Goal: Task Accomplishment & Management: Manage account settings

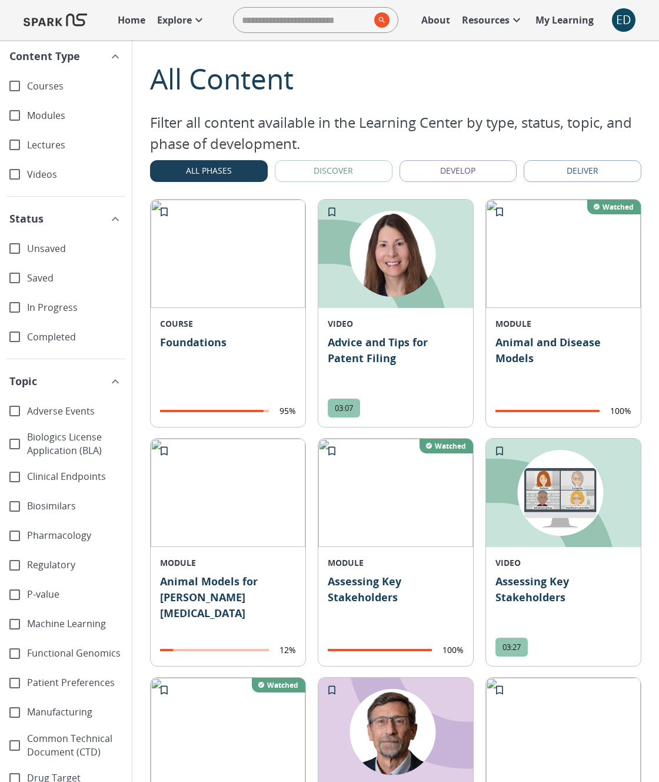
click at [129, 21] on p "Home" at bounding box center [132, 20] width 28 height 14
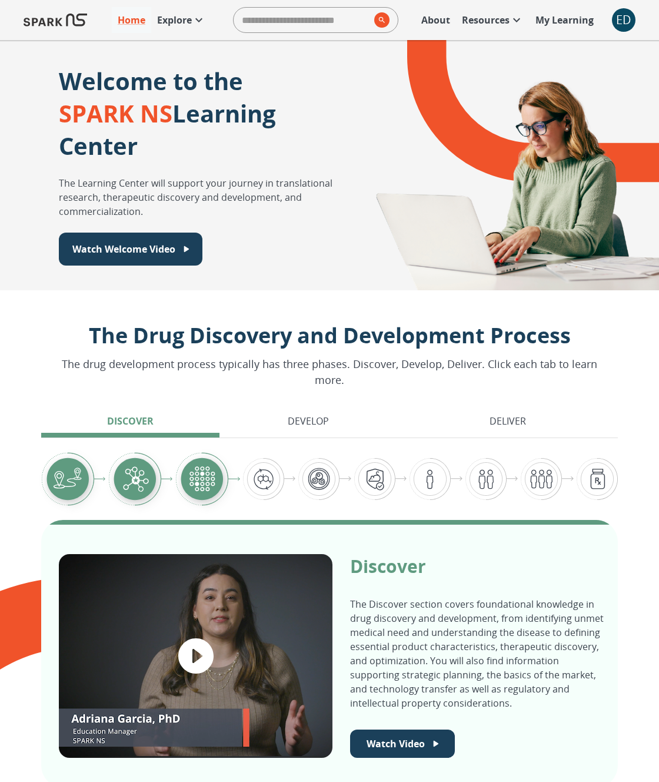
click at [169, 21] on p "Explore" at bounding box center [174, 20] width 35 height 14
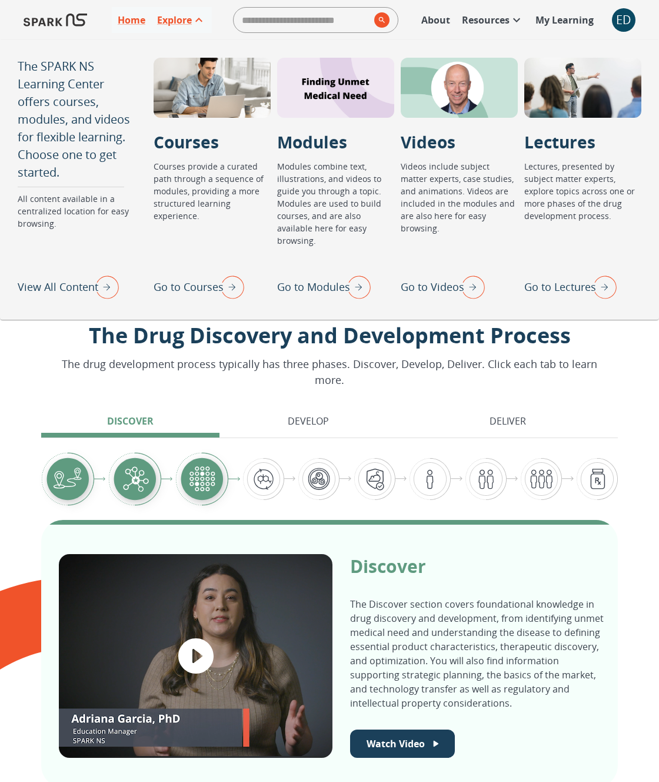
click at [543, 284] on p "Go to Lectures" at bounding box center [561, 287] width 72 height 16
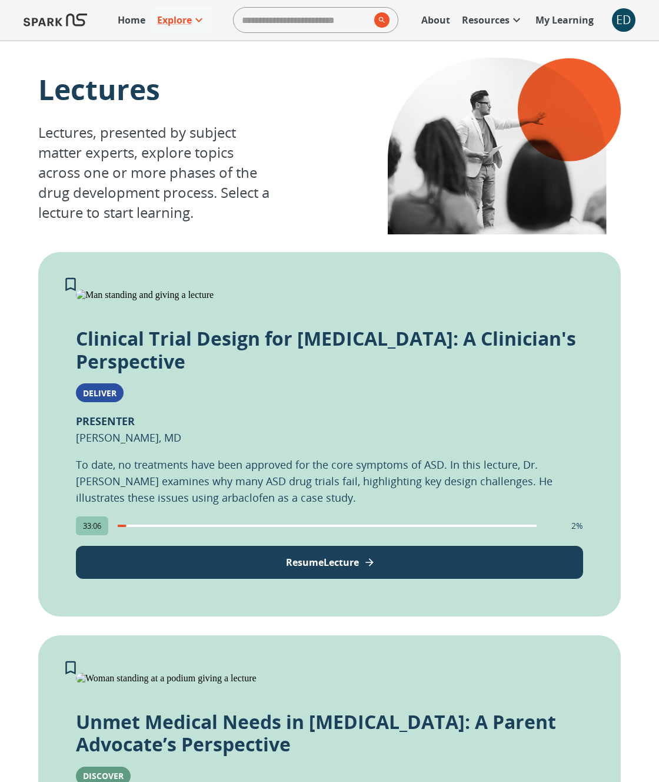
click at [67, 24] on img at bounding box center [56, 20] width 64 height 28
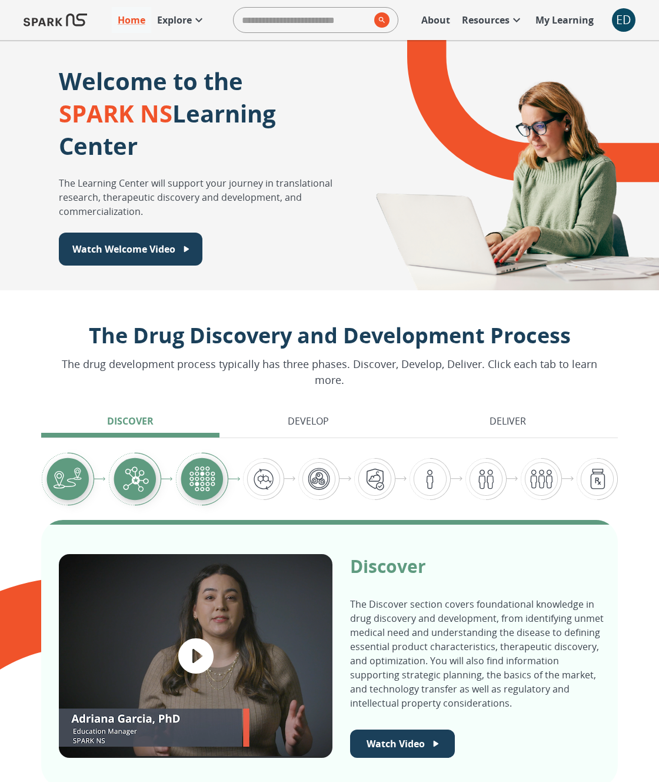
click at [182, 20] on p "Explore" at bounding box center [174, 20] width 35 height 14
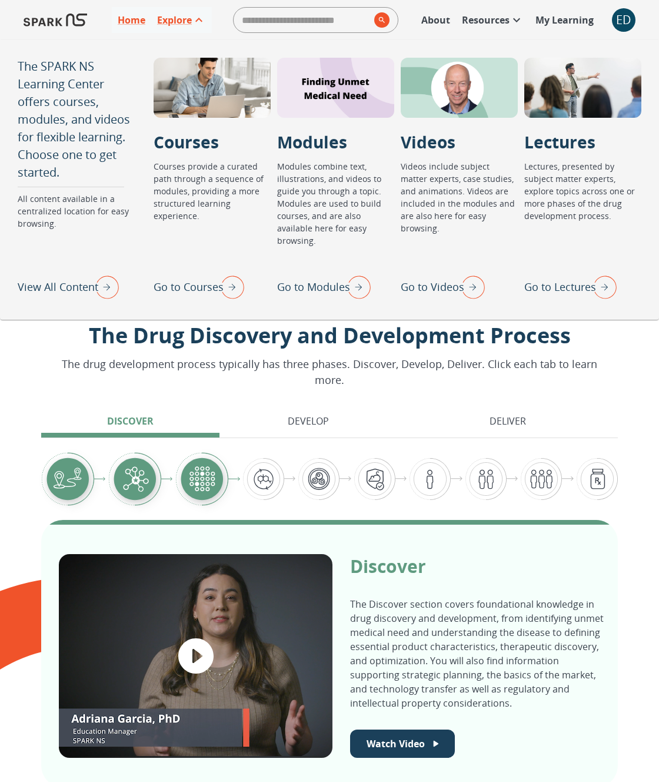
click at [101, 281] on img "View All Content" at bounding box center [103, 286] width 29 height 31
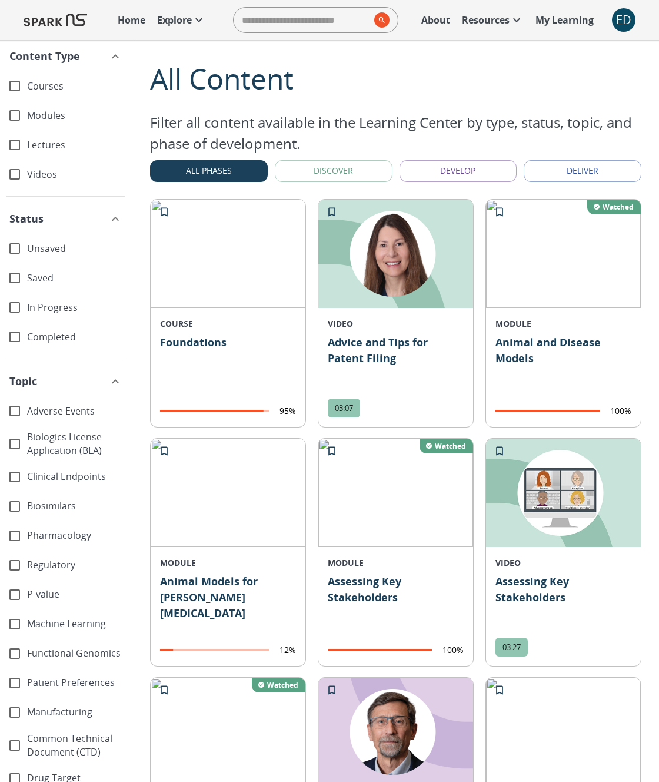
click at [39, 147] on span "Lectures" at bounding box center [74, 145] width 95 height 14
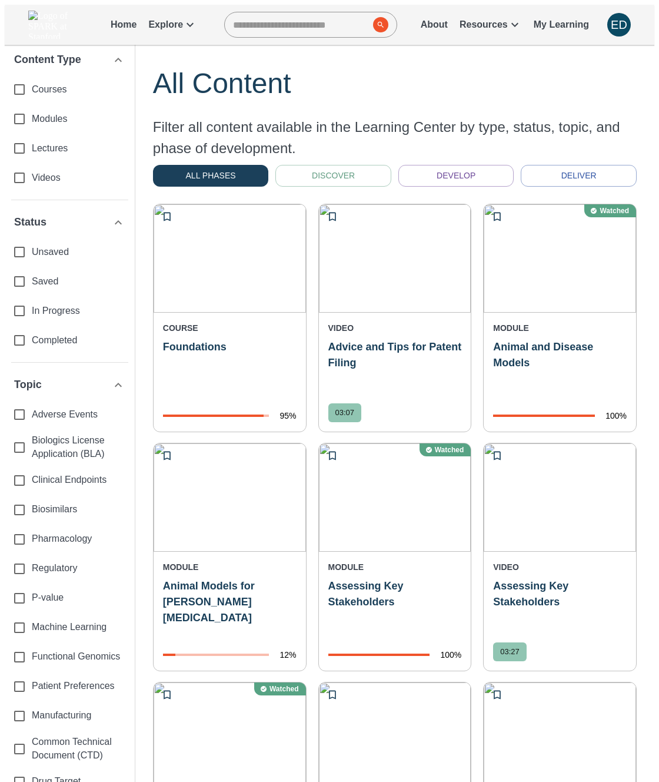
click at [35, 145] on span "Lectures" at bounding box center [79, 149] width 94 height 14
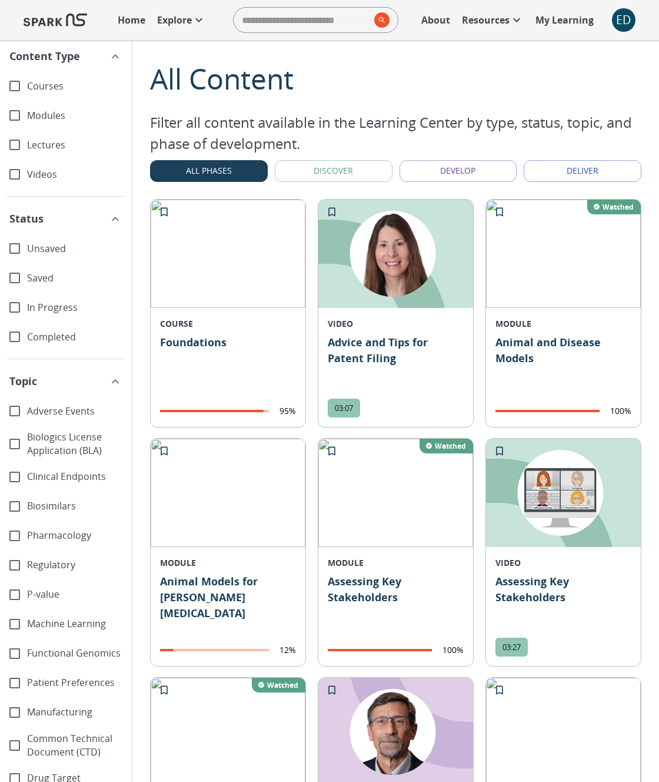
click at [175, 19] on p "Explore" at bounding box center [174, 20] width 35 height 14
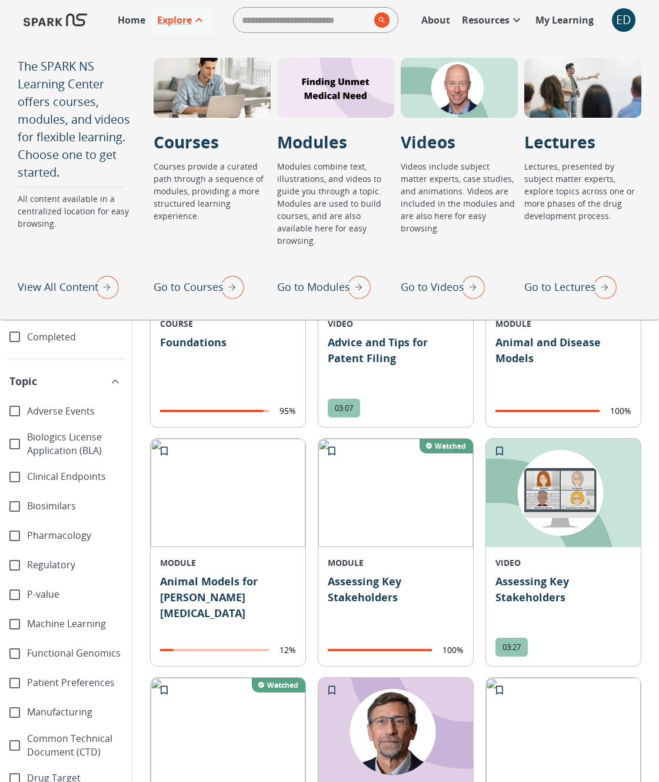
click at [75, 283] on p "View All Content" at bounding box center [58, 287] width 81 height 16
click at [62, 285] on p "View All Content" at bounding box center [58, 287] width 81 height 16
click at [31, 286] on p "View All Content" at bounding box center [58, 287] width 81 height 16
click at [81, 285] on p "View All Content" at bounding box center [58, 287] width 81 height 16
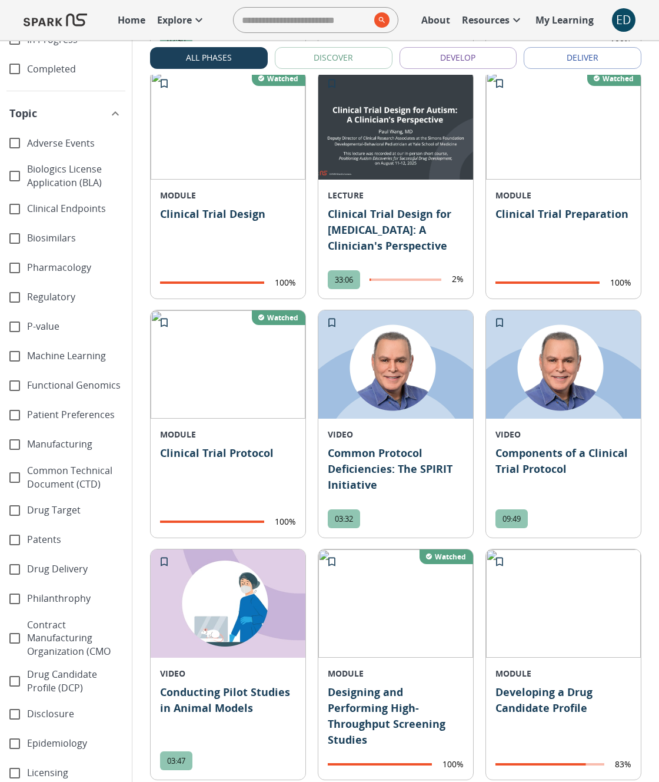
scroll to position [2521, 0]
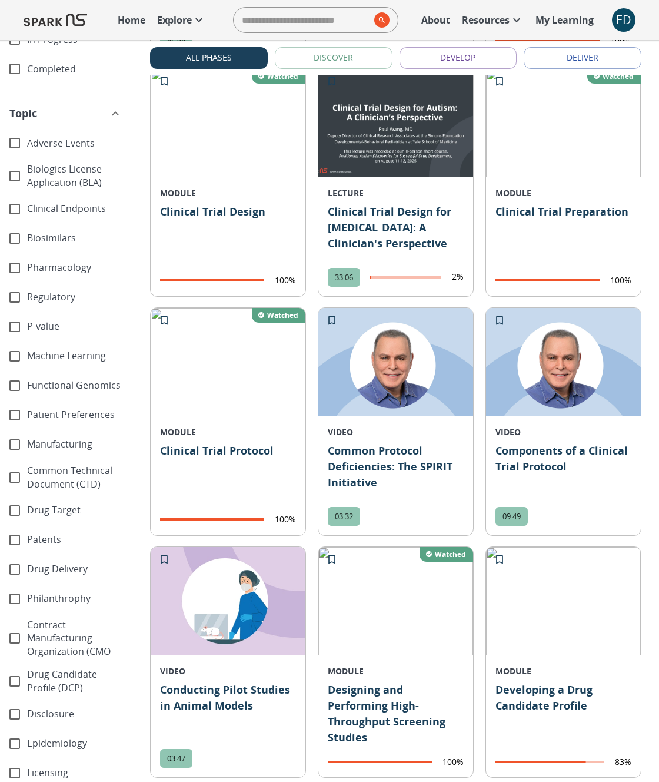
click at [361, 125] on img at bounding box center [396, 123] width 155 height 108
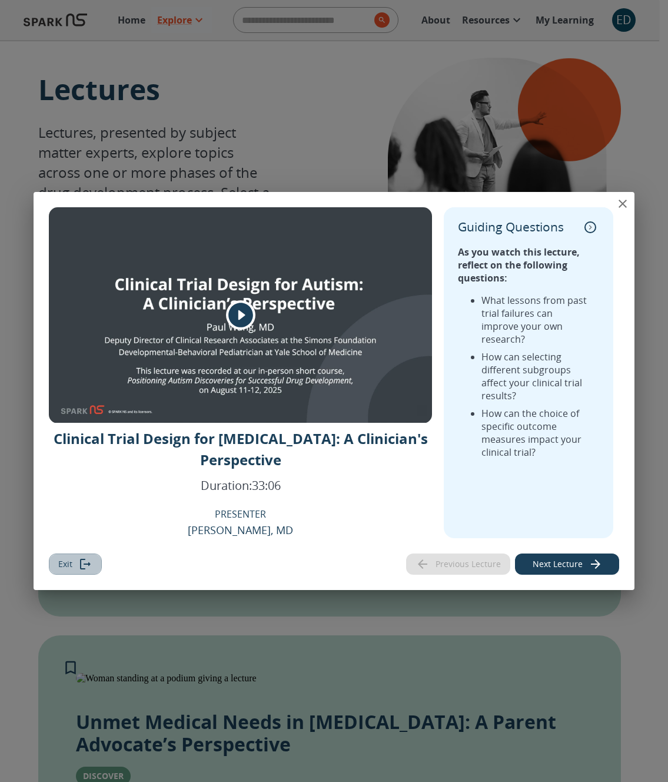
click at [62, 561] on button "Exit" at bounding box center [75, 564] width 53 height 22
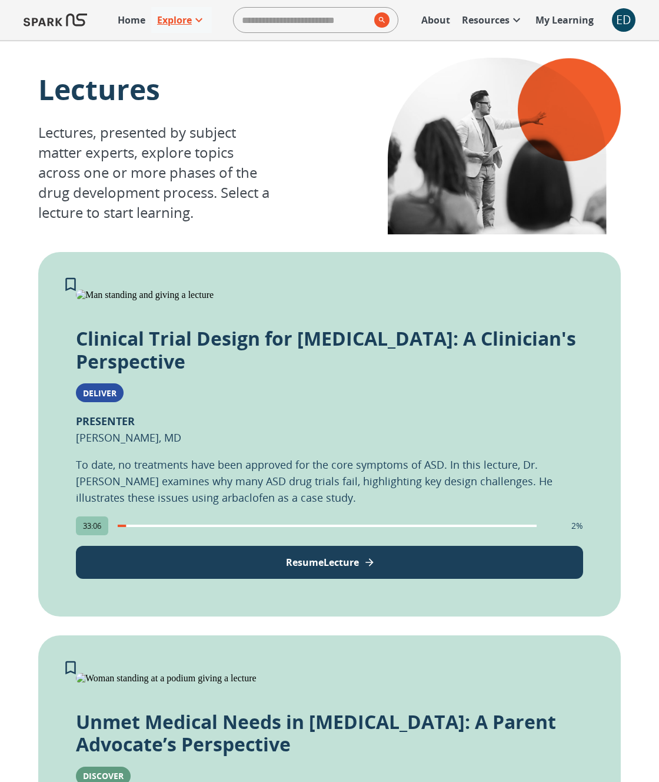
click at [182, 21] on p "Explore" at bounding box center [174, 20] width 35 height 14
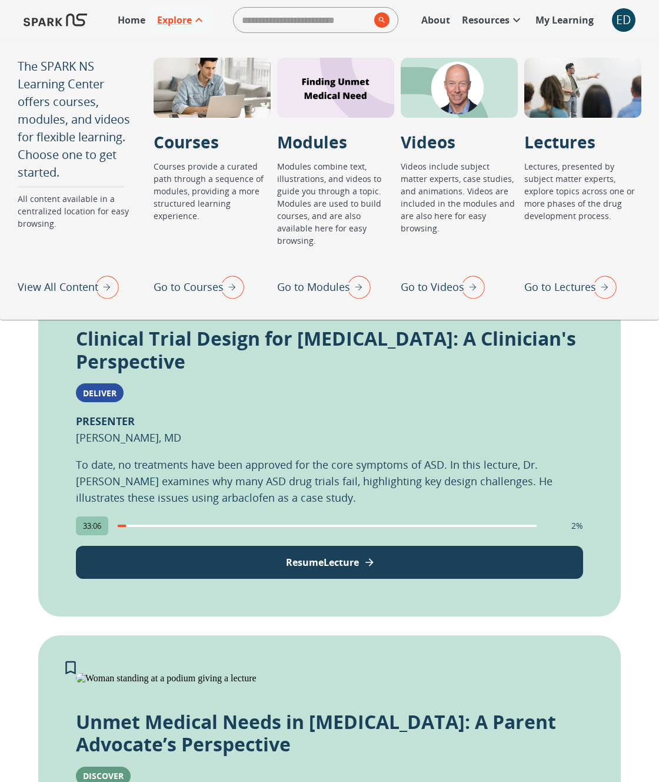
click at [63, 290] on p "View All Content" at bounding box center [58, 287] width 81 height 16
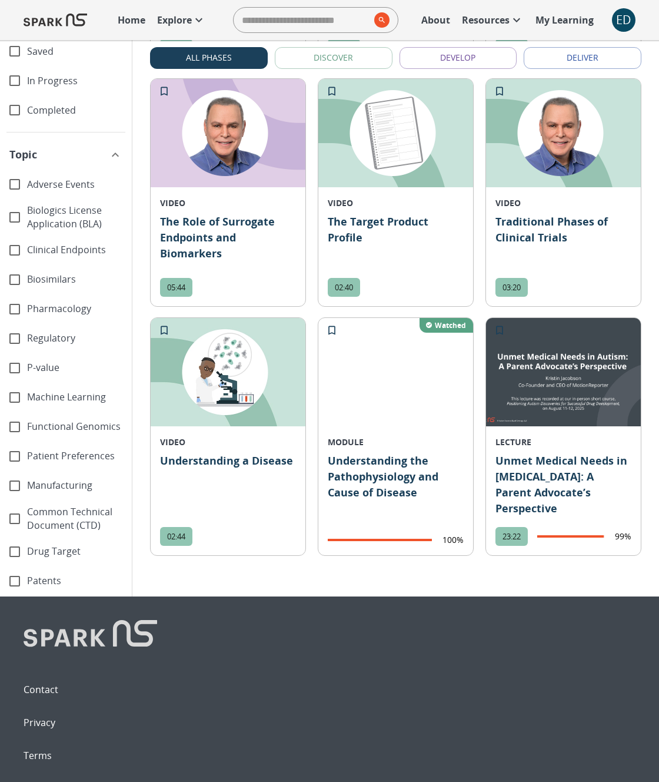
scroll to position [8816, 0]
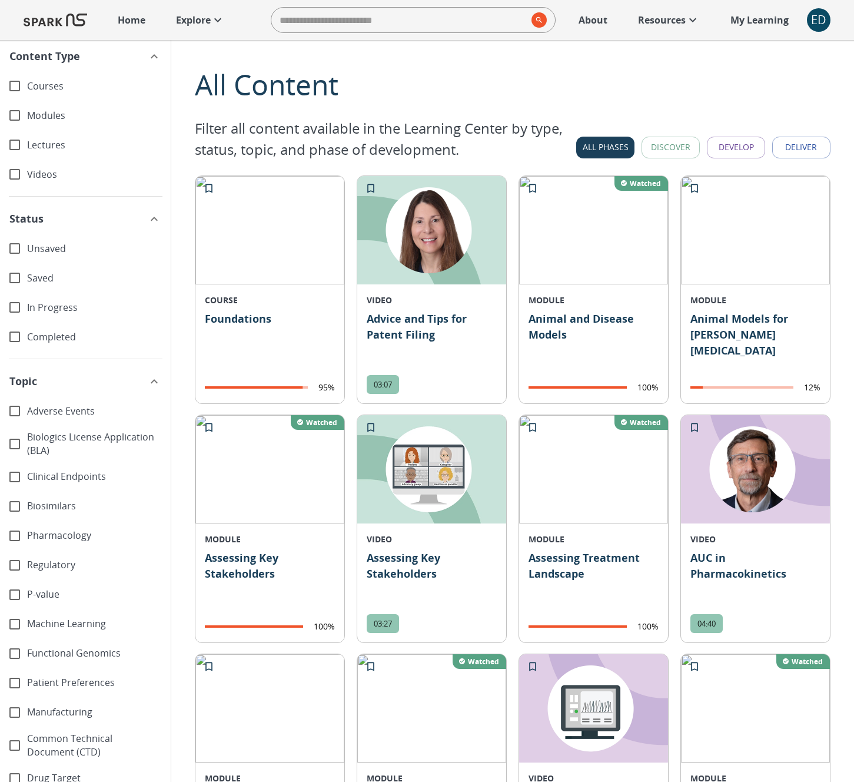
click at [68, 14] on img at bounding box center [56, 20] width 64 height 28
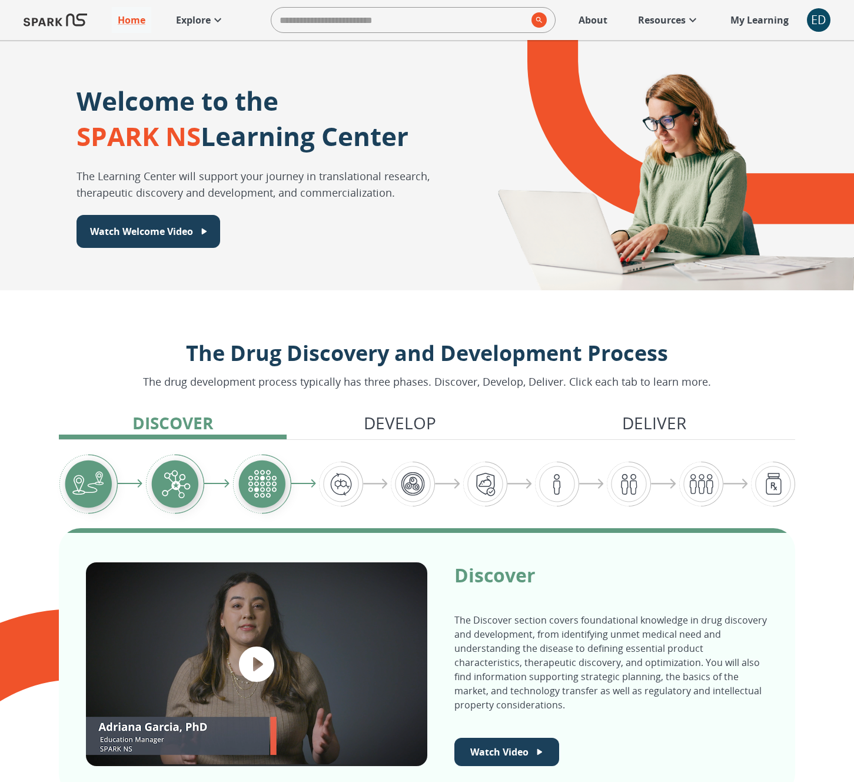
click at [668, 19] on div "ED" at bounding box center [819, 20] width 24 height 24
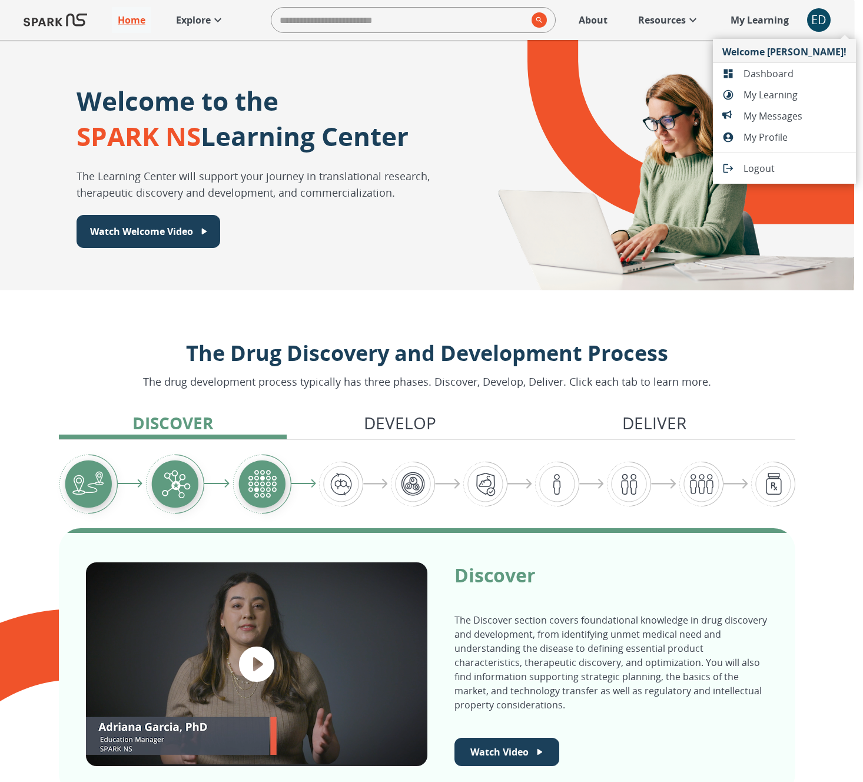
click at [668, 74] on span "Dashboard" at bounding box center [795, 74] width 103 height 14
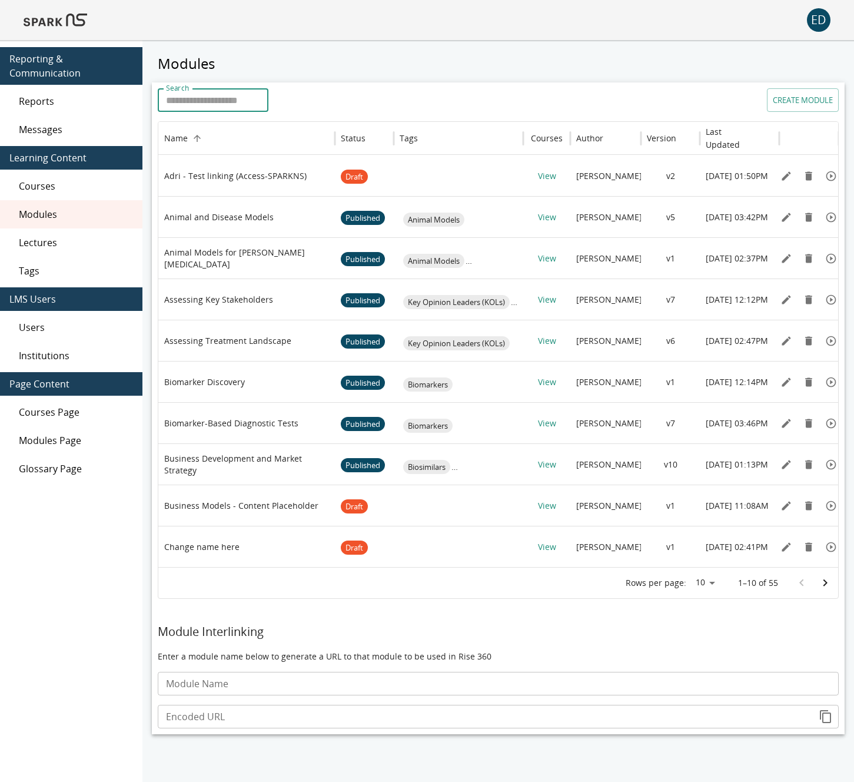
click at [226, 105] on input "Search" at bounding box center [213, 100] width 111 height 24
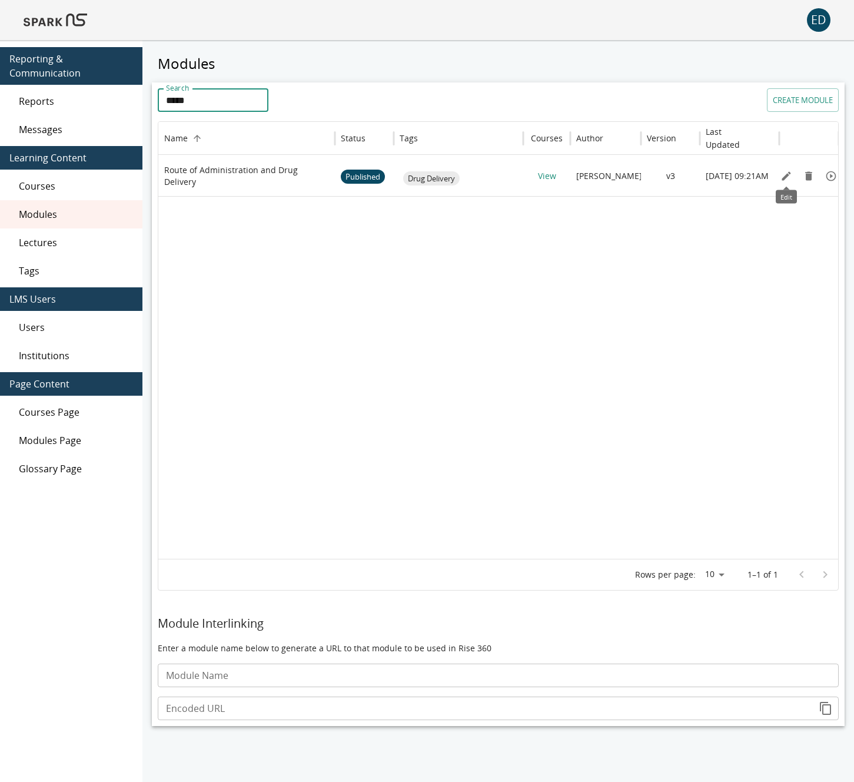
type input "*****"
click at [668, 175] on icon "Edit" at bounding box center [787, 176] width 12 height 12
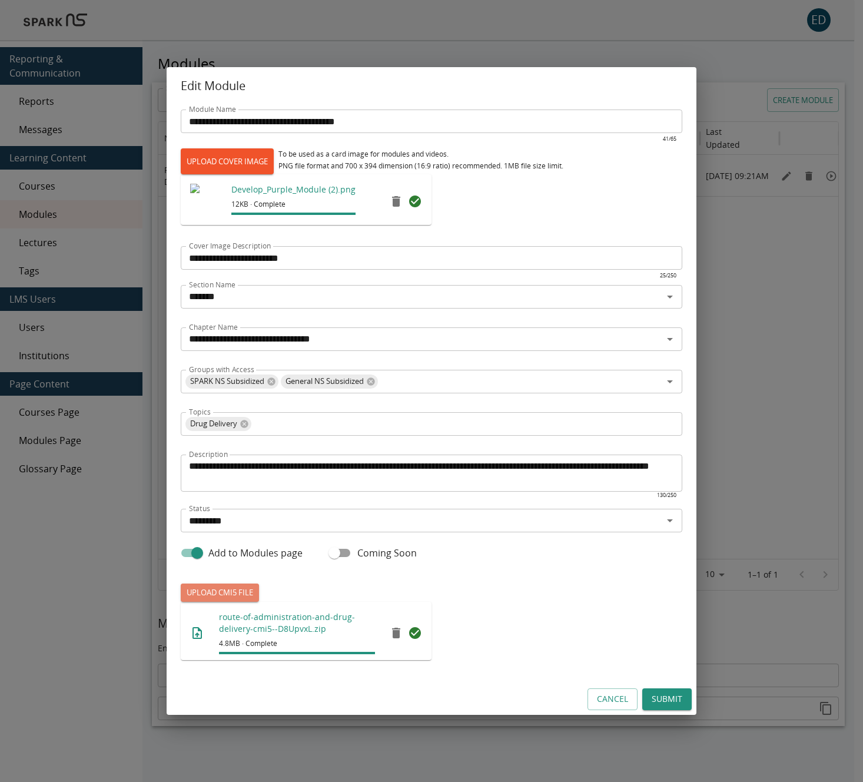
click at [223, 594] on label "UPLOAD CMI5 FILE" at bounding box center [220, 592] width 78 height 18
click at [181, 601] on input "UPLOAD CMI5 FILE" at bounding box center [181, 601] width 1 height 1
type input "**********"
click at [668, 697] on button "Submit" at bounding box center [666, 699] width 49 height 22
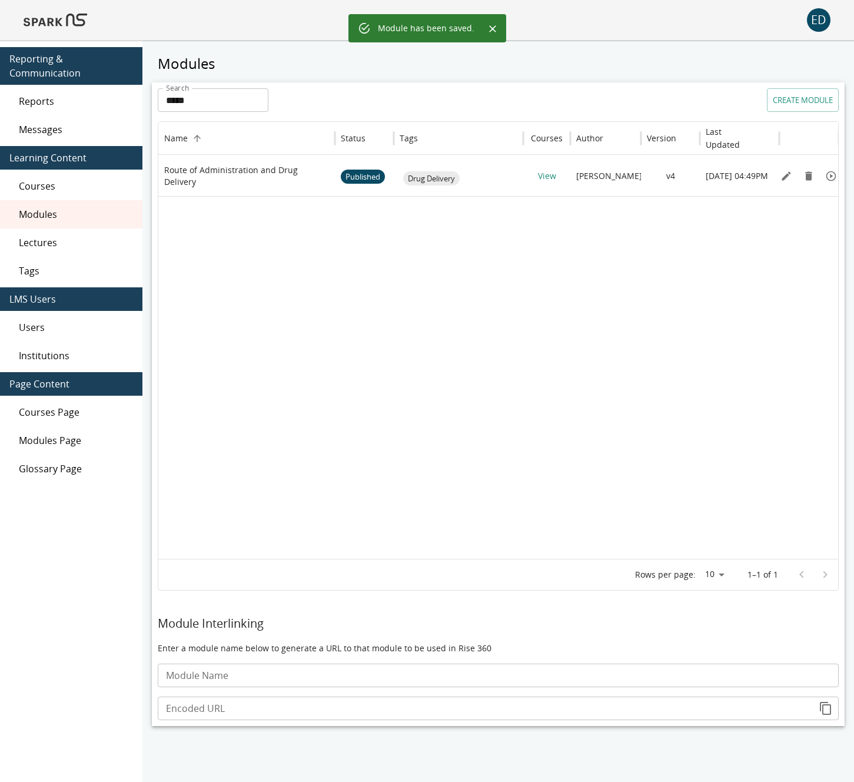
click at [58, 20] on img at bounding box center [56, 20] width 64 height 28
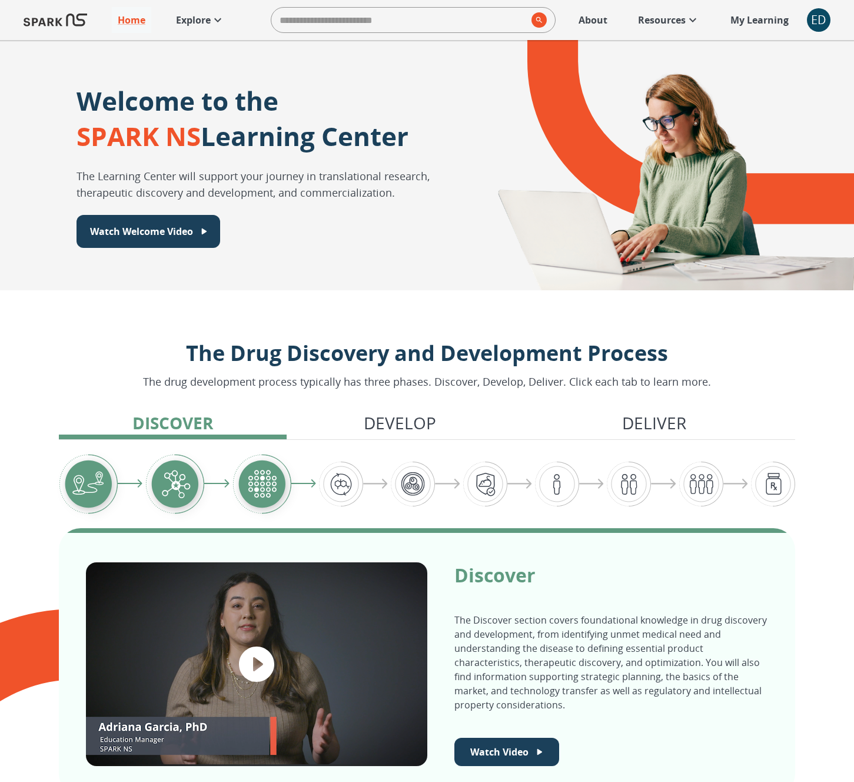
click at [193, 21] on p "Explore" at bounding box center [193, 20] width 35 height 14
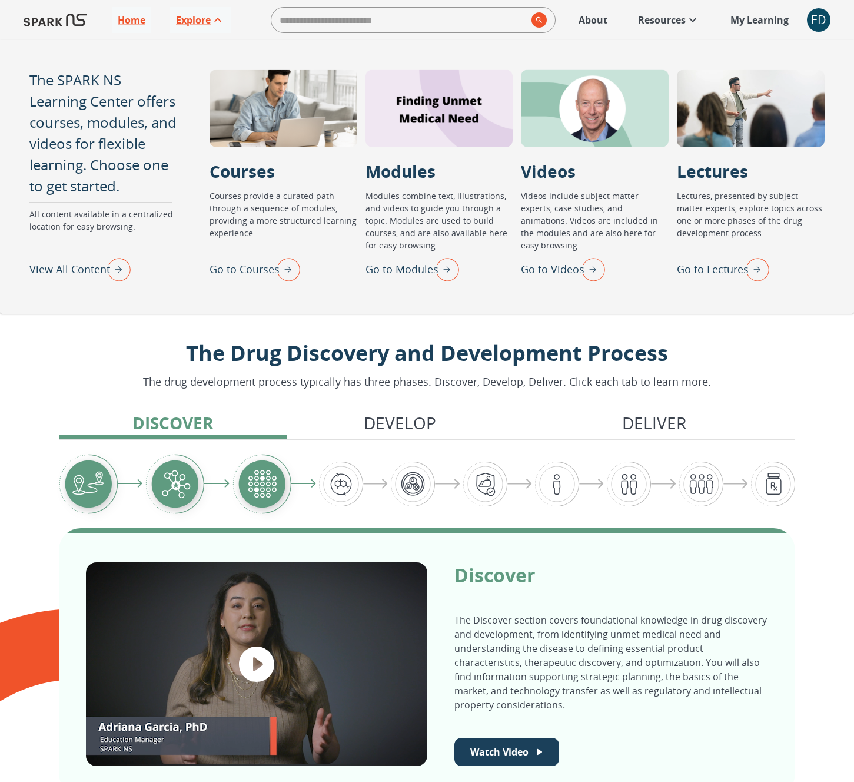
click at [419, 273] on p "Go to Modules" at bounding box center [402, 269] width 73 height 16
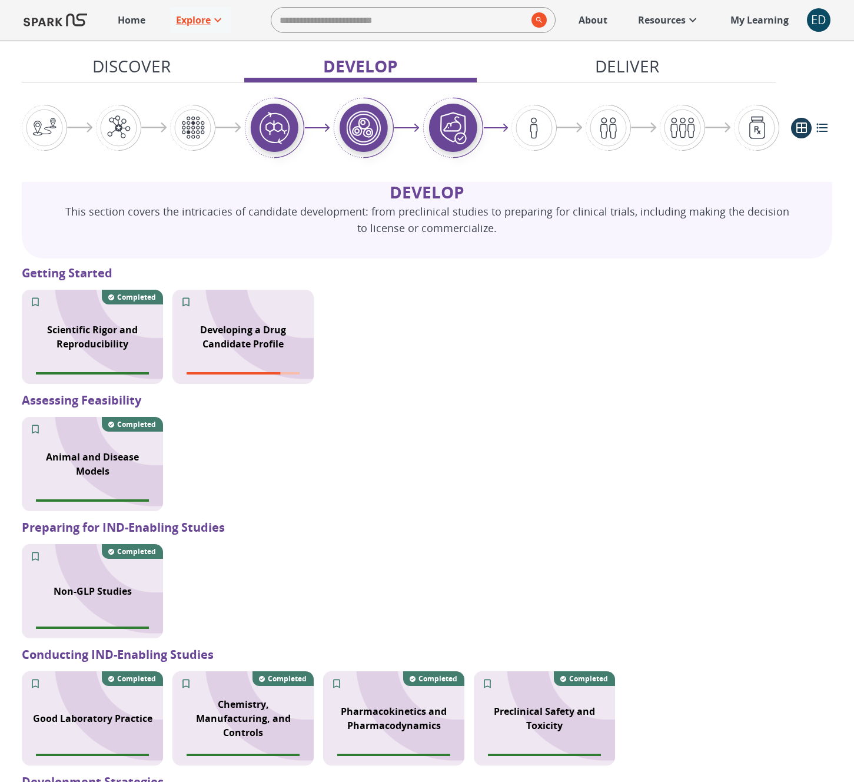
scroll to position [927, 0]
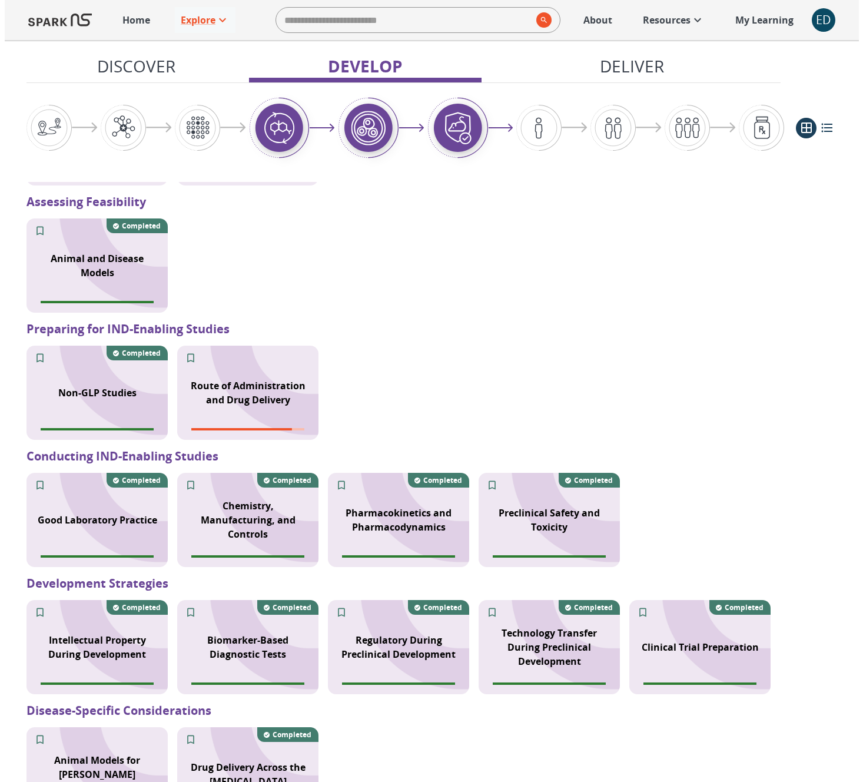
scroll to position [1182, 0]
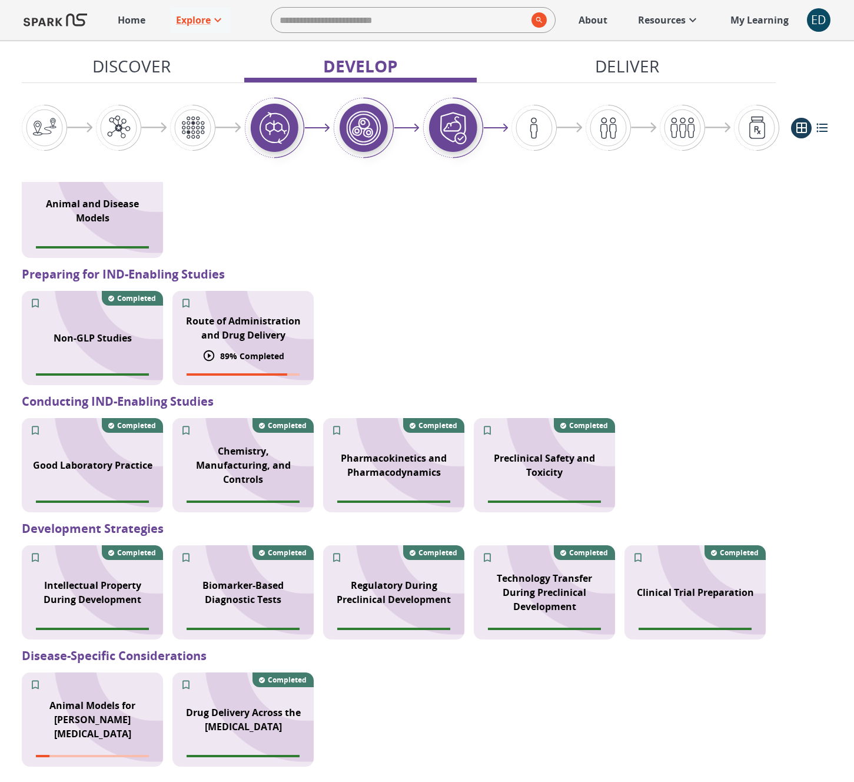
click at [265, 319] on p "Route of Administration and Drug Delivery" at bounding box center [243, 328] width 127 height 28
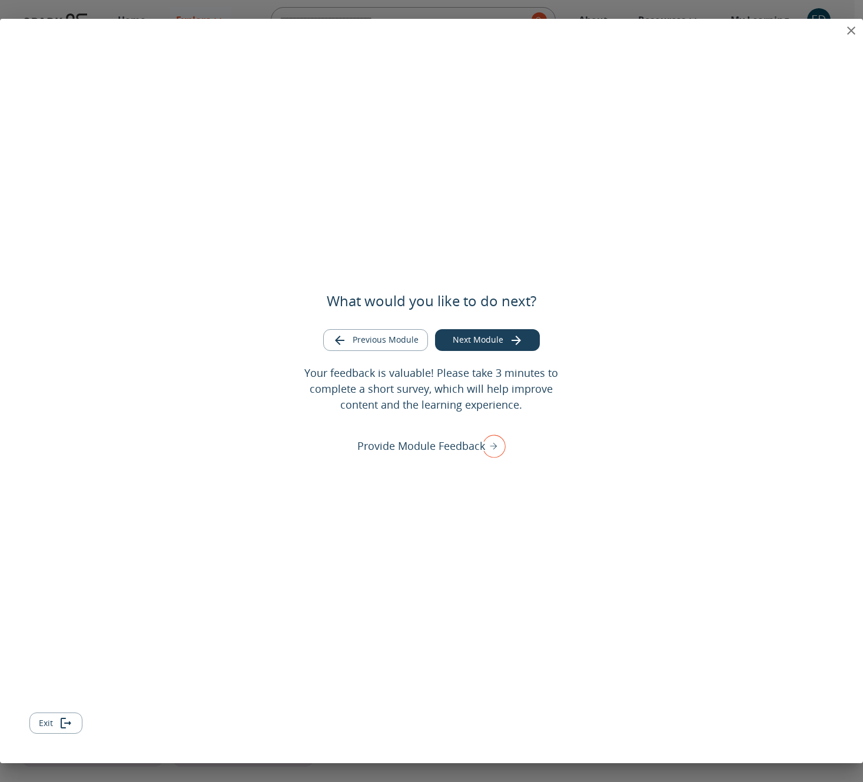
click at [51, 725] on button "Exit" at bounding box center [55, 723] width 53 height 22
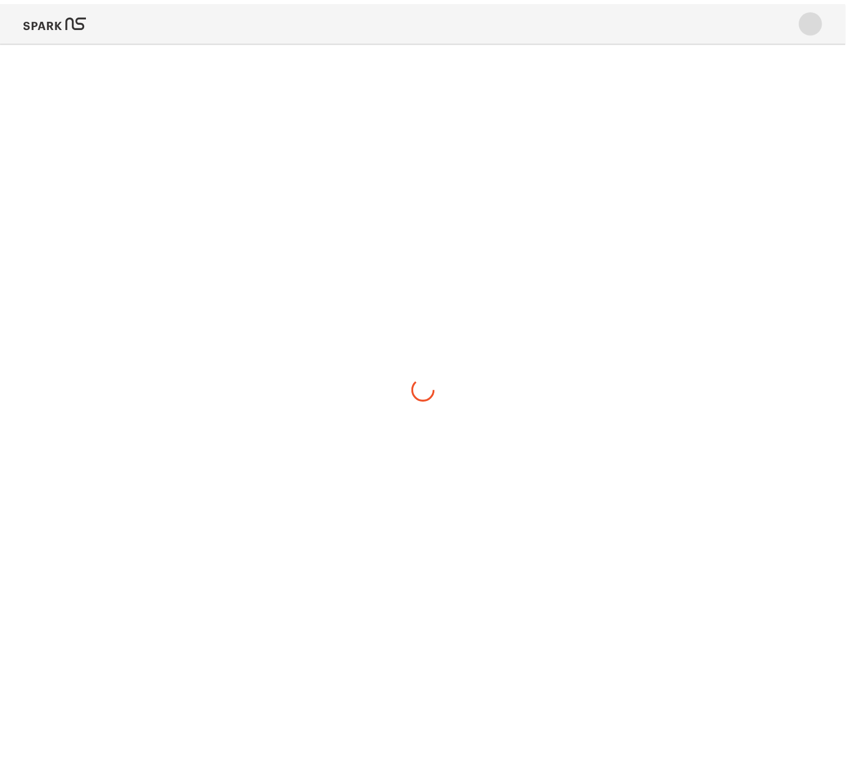
scroll to position [0, 0]
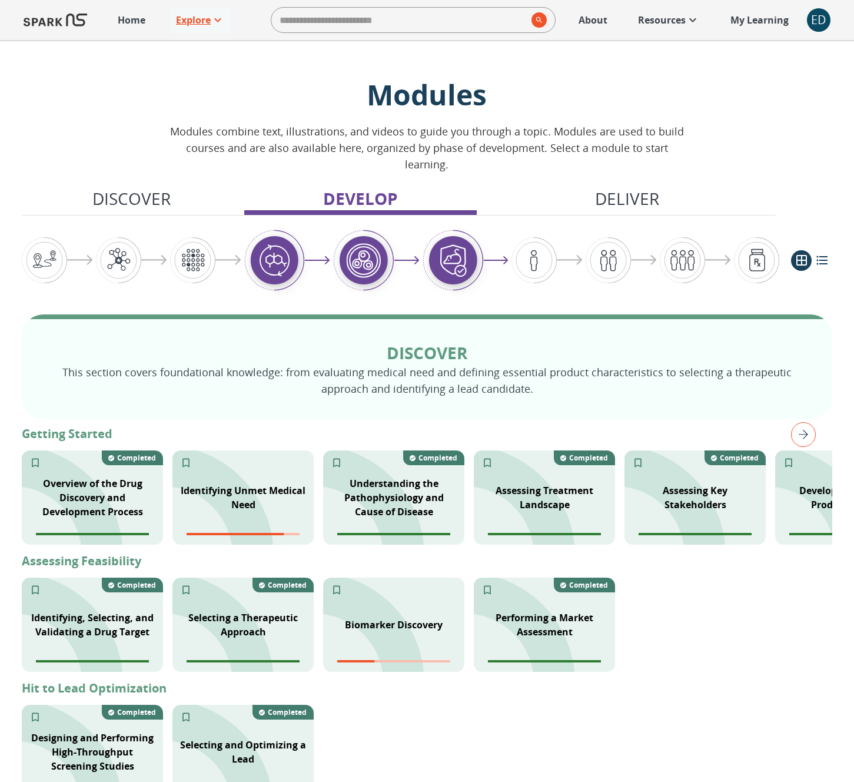
click at [204, 18] on p "Explore" at bounding box center [193, 20] width 35 height 14
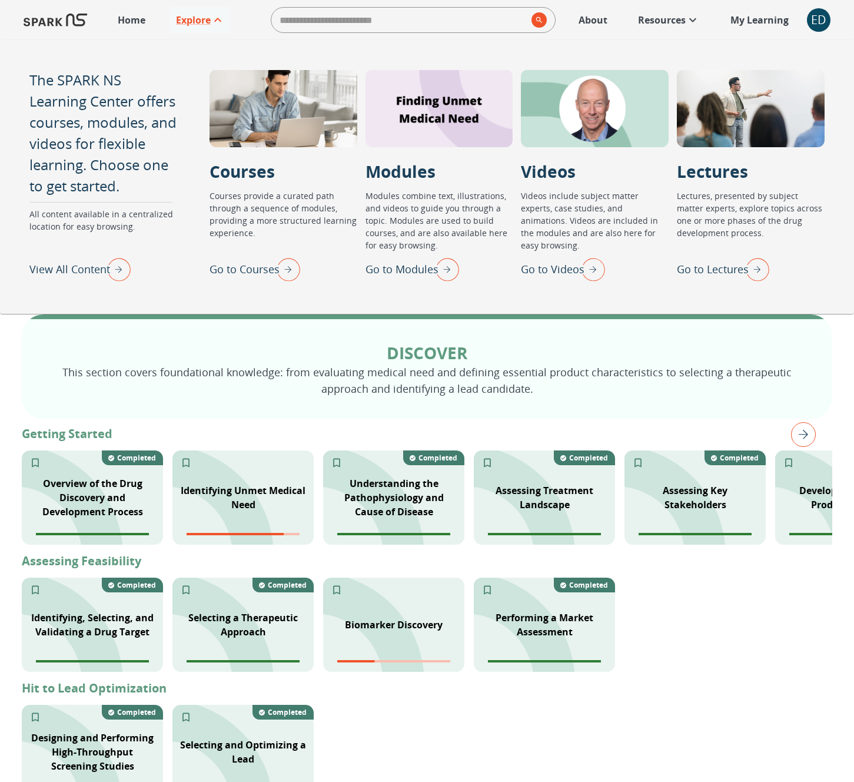
click at [538, 271] on p "Go to Videos" at bounding box center [553, 269] width 64 height 16
